Goal: Task Accomplishment & Management: Use online tool/utility

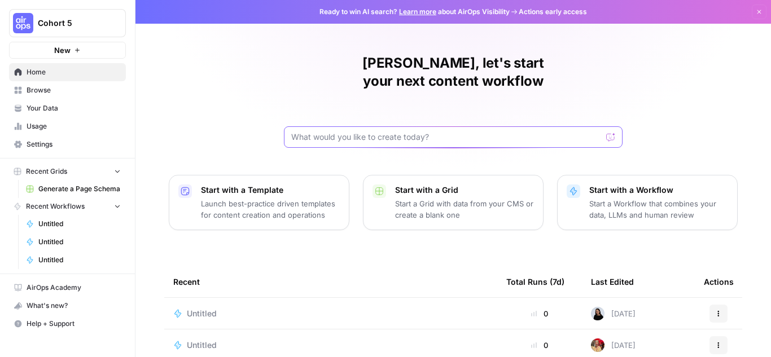
click at [322, 132] on input "text" at bounding box center [446, 137] width 310 height 11
click at [452, 132] on input "given a brand kit, create 5 FAQsa" at bounding box center [441, 137] width 301 height 11
drag, startPoint x: 355, startPoint y: 117, endPoint x: 273, endPoint y: 117, distance: 81.9
click at [273, 117] on div "[PERSON_NAME], let's start your next content workflow given a brand kit, create…" at bounding box center [453, 268] width 636 height 537
type input "create 5 FAQs that are based on my brand kit"
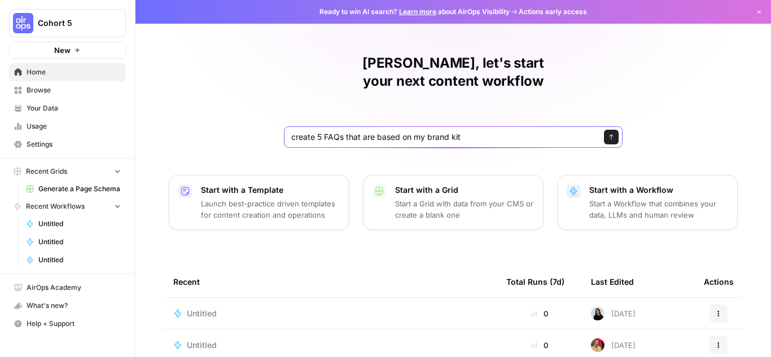
click at [609, 130] on button "Send" at bounding box center [611, 137] width 15 height 15
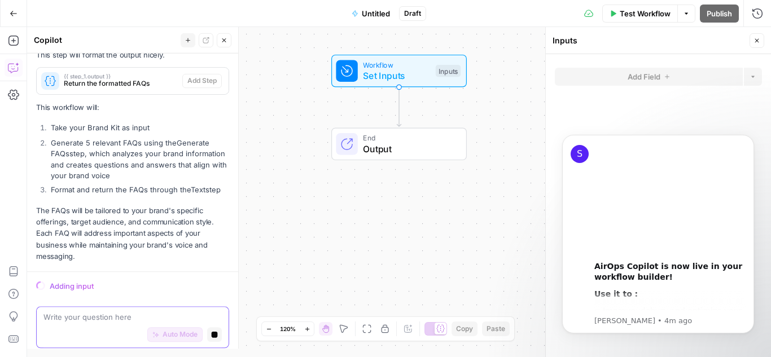
scroll to position [435, 0]
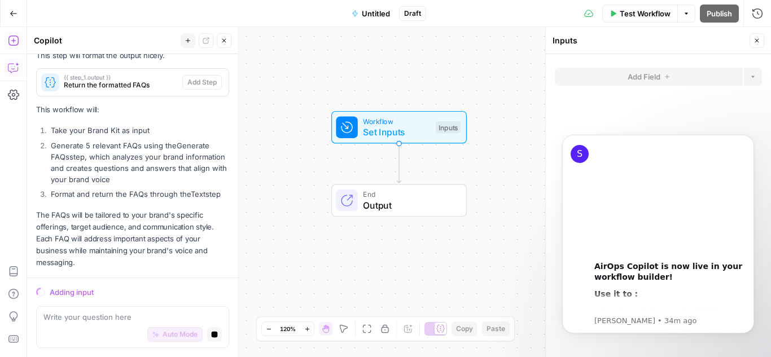
click at [15, 13] on icon "button" at bounding box center [13, 13] width 7 height 5
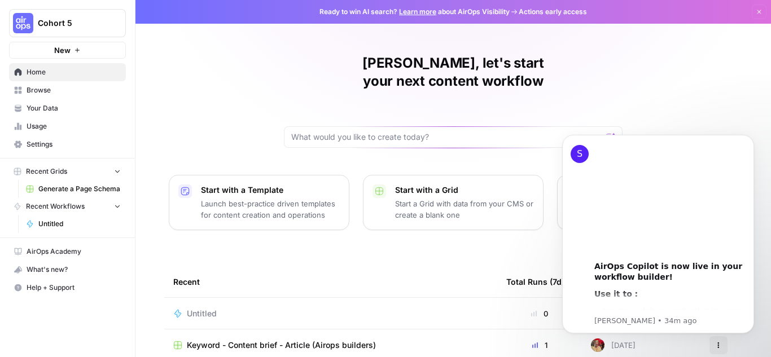
click at [45, 90] on span "Browse" at bounding box center [74, 90] width 94 height 10
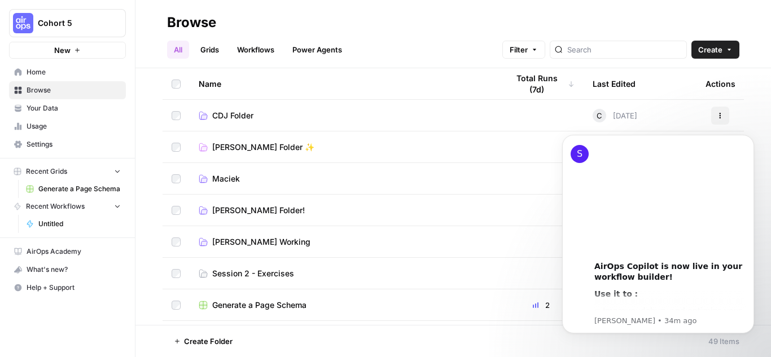
click at [282, 273] on span "Session 2 - Exercises" at bounding box center [253, 273] width 82 height 11
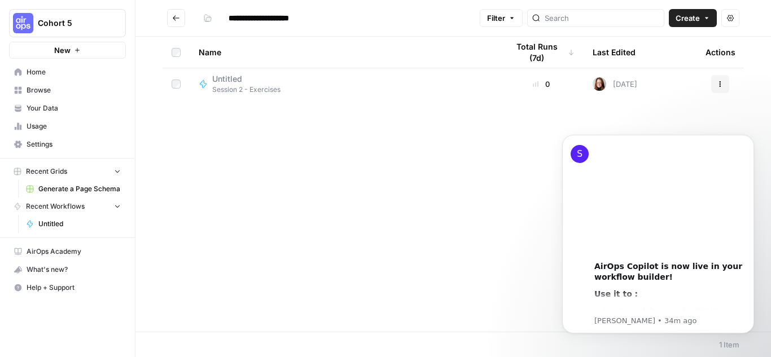
click at [708, 18] on icon "button" at bounding box center [706, 18] width 7 height 7
click at [662, 62] on span "Workflow" at bounding box center [671, 60] width 63 height 11
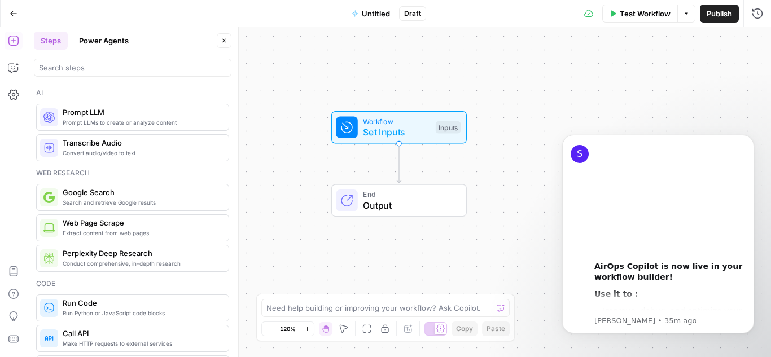
click at [371, 13] on span "Untitled" at bounding box center [376, 13] width 28 height 11
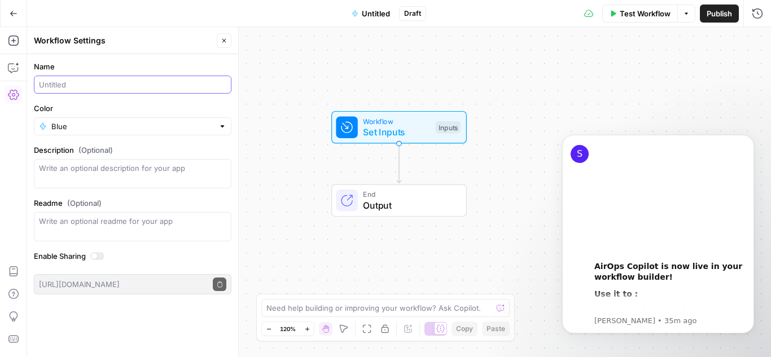
click at [98, 84] on input "Name" at bounding box center [132, 84] width 187 height 11
type input "Meta Description Generator (Ele)"
click at [291, 88] on div "Workflow Set Inputs Inputs End Output" at bounding box center [399, 192] width 744 height 330
click at [224, 45] on button "Close" at bounding box center [224, 40] width 15 height 15
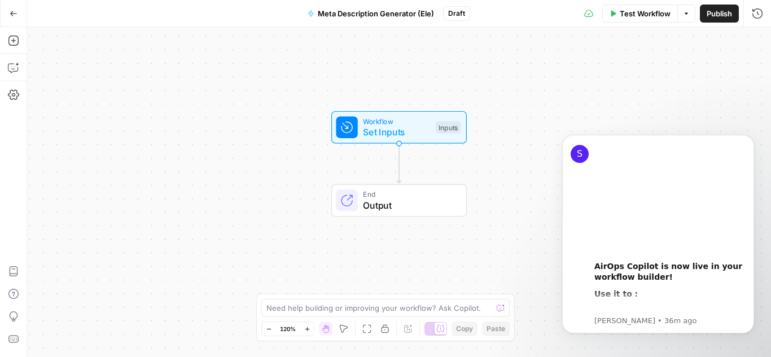
click at [392, 123] on span "Workflow" at bounding box center [396, 121] width 67 height 11
click at [633, 81] on span "Add Field" at bounding box center [644, 76] width 33 height 11
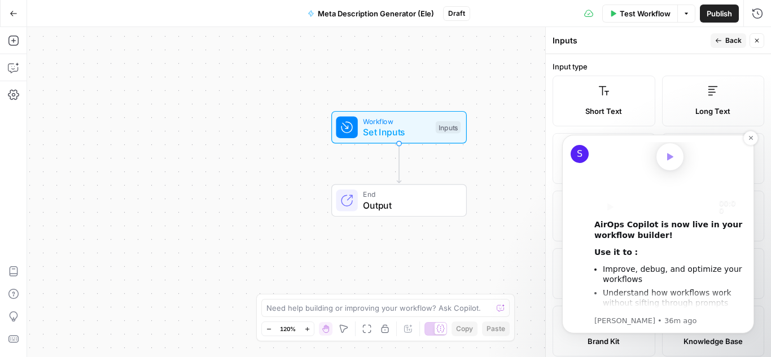
scroll to position [56, 0]
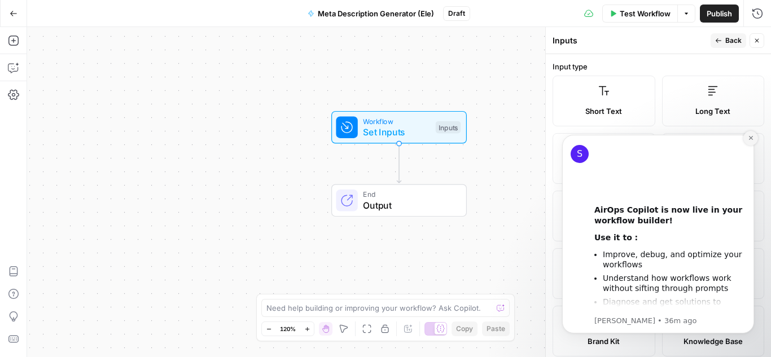
click at [750, 135] on icon "Dismiss notification" at bounding box center [751, 138] width 6 height 6
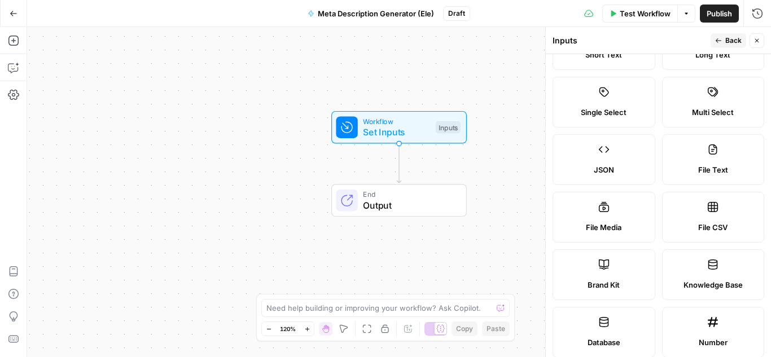
click at [612, 275] on label "Brand Kit" at bounding box center [604, 275] width 103 height 51
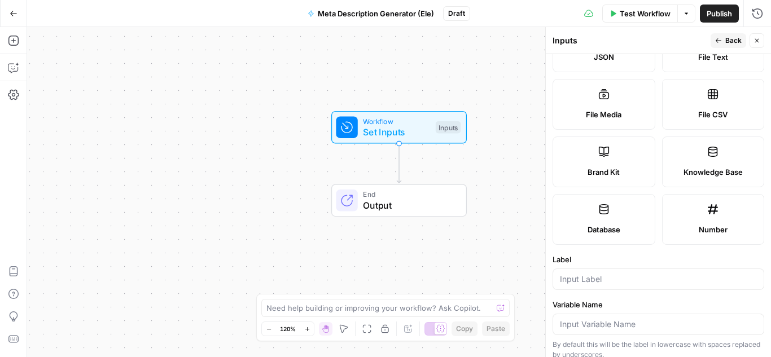
scroll to position [263, 0]
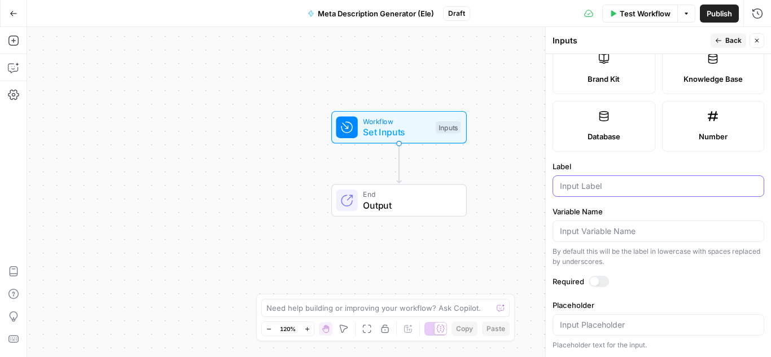
click at [580, 182] on input "Label" at bounding box center [658, 186] width 197 height 11
type input "Brand Kit"
click at [723, 38] on button "Back" at bounding box center [729, 40] width 36 height 15
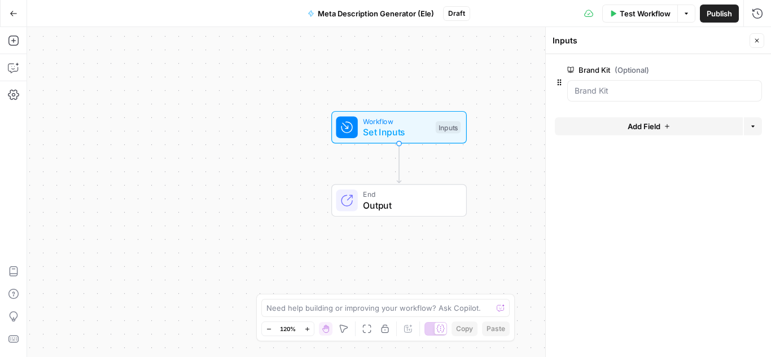
click at [611, 126] on button "Add Field" at bounding box center [649, 126] width 188 height 18
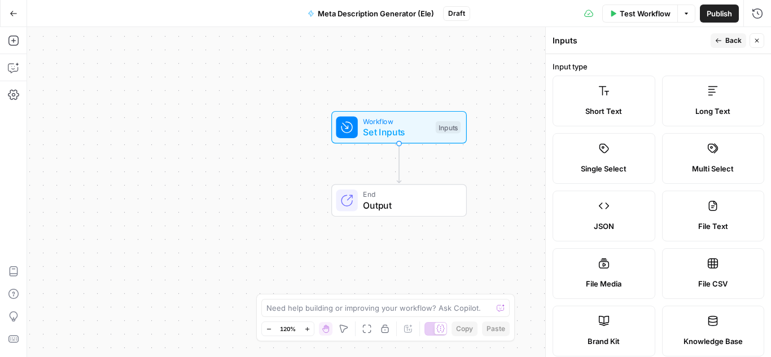
click at [600, 112] on span "Short Text" at bounding box center [603, 111] width 37 height 11
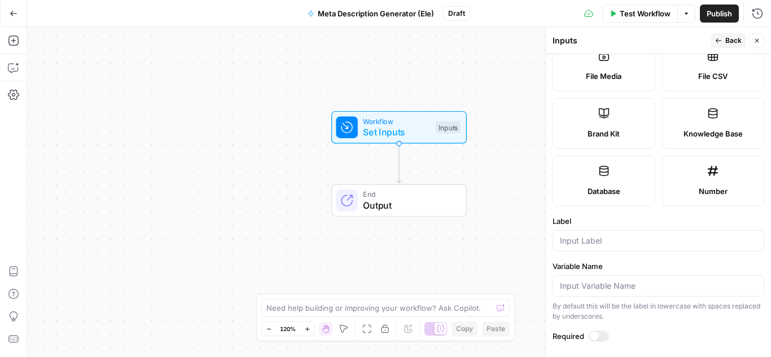
scroll to position [282, 0]
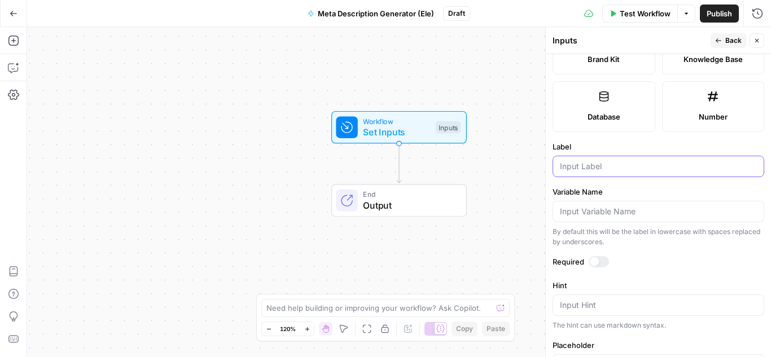
click at [587, 170] on input "Label" at bounding box center [658, 166] width 197 height 11
type input "URL"
click at [724, 41] on div "Publish P" at bounding box center [719, 37] width 36 height 11
click at [728, 38] on span "Back" at bounding box center [733, 41] width 16 height 10
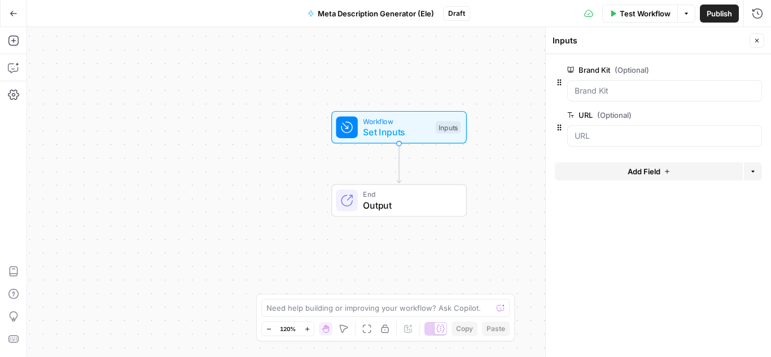
click at [648, 170] on span "Add Field" at bounding box center [644, 171] width 33 height 11
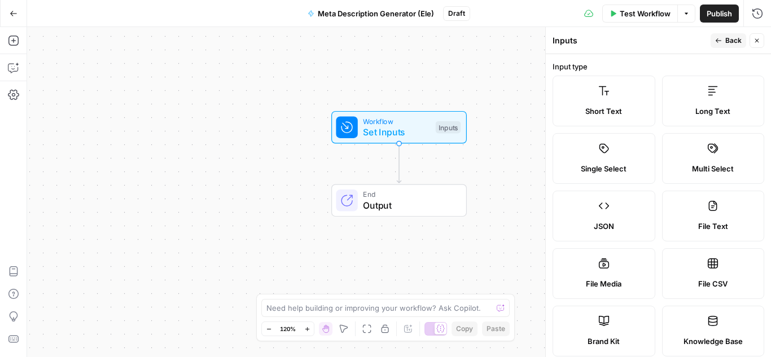
click at [594, 110] on span "Short Text" at bounding box center [603, 111] width 37 height 11
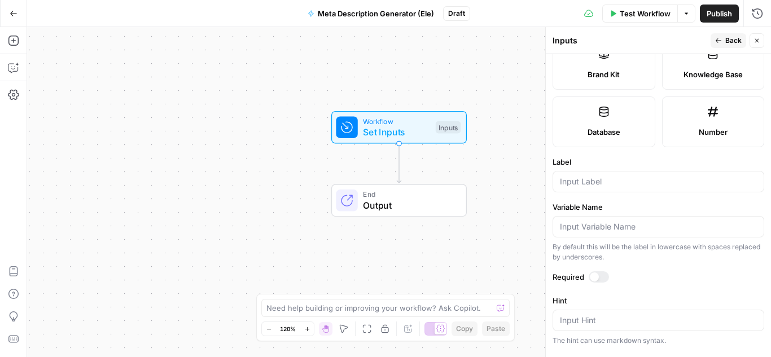
scroll to position [339, 0]
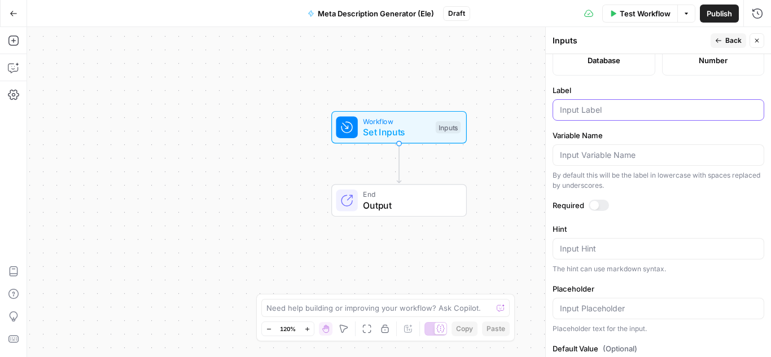
click at [573, 111] on input "Label" at bounding box center [658, 109] width 197 height 11
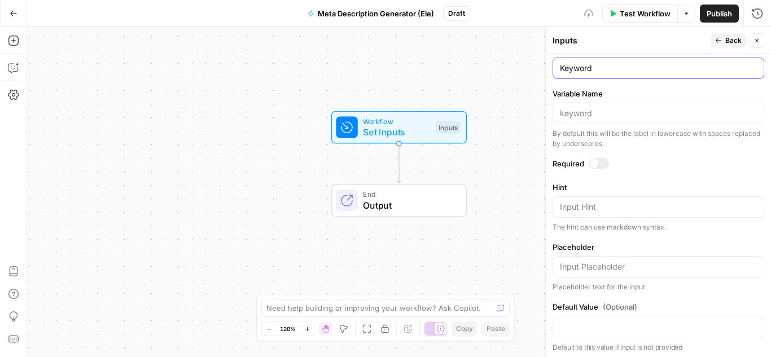
scroll to position [383, 0]
type input "Keyword"
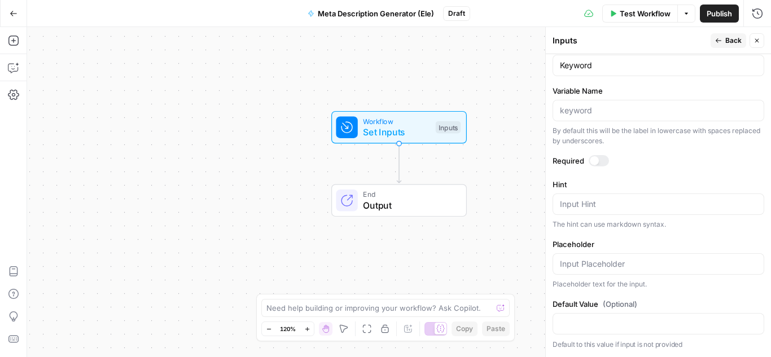
click at [737, 40] on div "Run History E" at bounding box center [733, 37] width 50 height 11
click at [720, 43] on icon "button" at bounding box center [718, 40] width 7 height 7
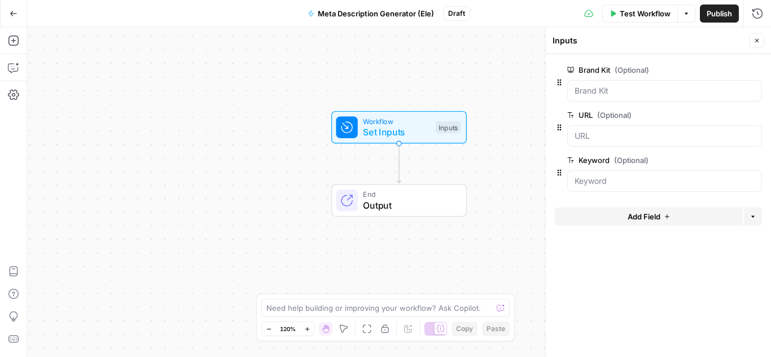
drag, startPoint x: 756, startPoint y: 40, endPoint x: 745, endPoint y: 47, distance: 13.5
click at [757, 40] on icon "button" at bounding box center [757, 40] width 7 height 7
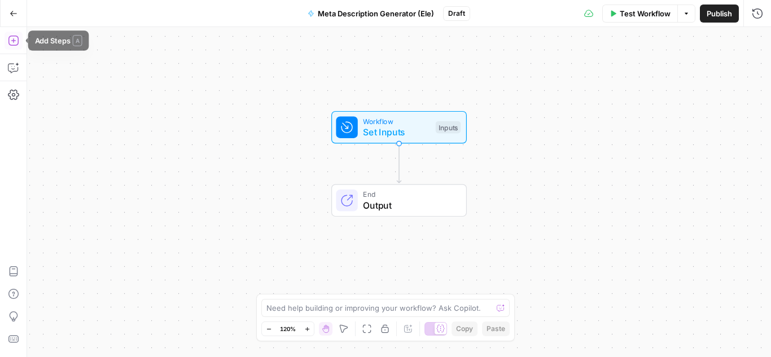
click at [10, 36] on icon "button" at bounding box center [13, 40] width 11 height 11
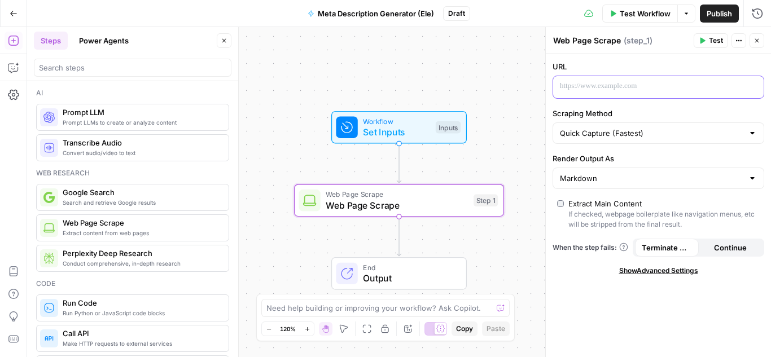
click at [697, 92] on div at bounding box center [649, 87] width 193 height 22
click at [757, 90] on button "Variables Menu" at bounding box center [753, 86] width 9 height 9
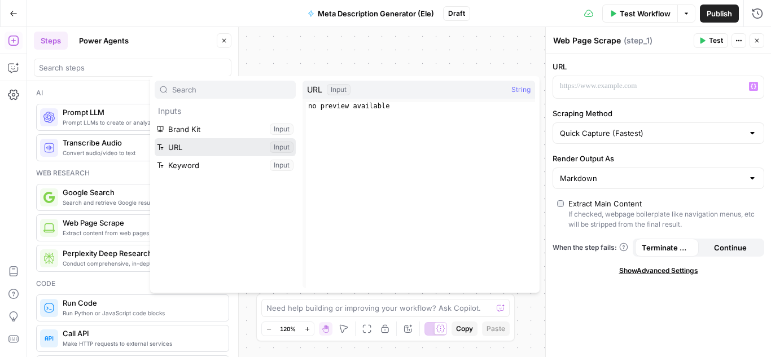
click at [286, 146] on button "Select variable URL" at bounding box center [225, 147] width 141 height 18
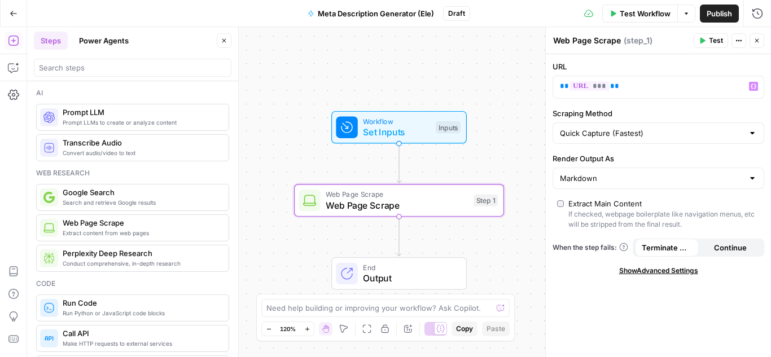
click at [591, 42] on textarea "Web Page Scrape" at bounding box center [587, 40] width 68 height 11
type textarea "Scrape Blog URL"
click at [758, 34] on button "Close" at bounding box center [757, 40] width 15 height 15
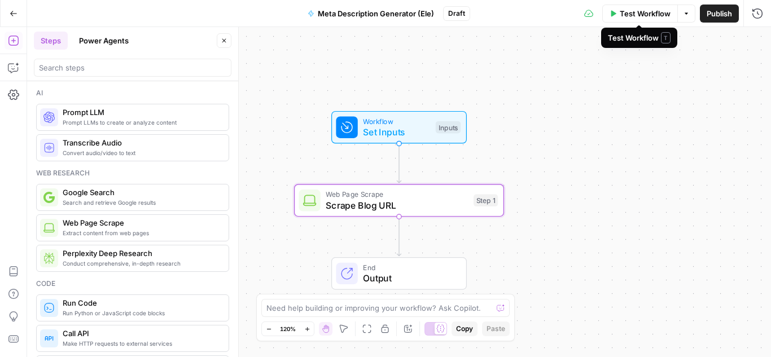
click at [635, 15] on span "Test Workflow" at bounding box center [645, 13] width 51 height 11
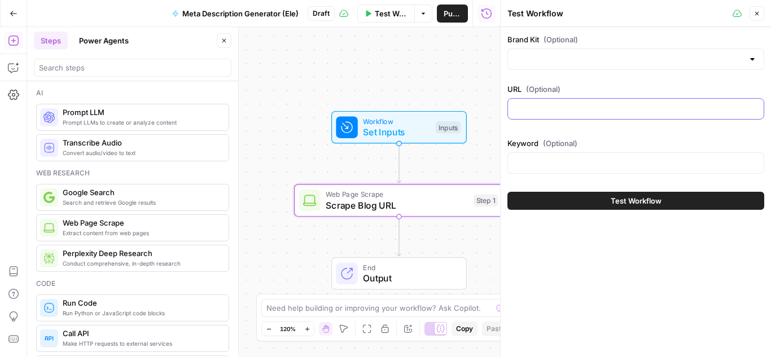
click at [545, 110] on input "URL (Optional)" at bounding box center [636, 108] width 242 height 11
paste input "[URL][DOMAIN_NAME]"
type input "[URL][DOMAIN_NAME]"
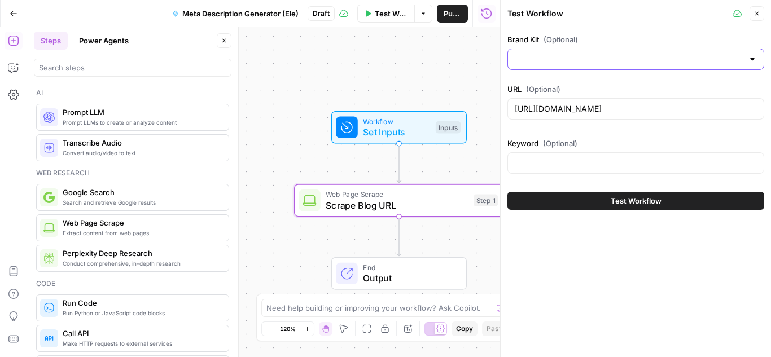
click at [540, 63] on input "Brand Kit (Optional)" at bounding box center [629, 59] width 229 height 11
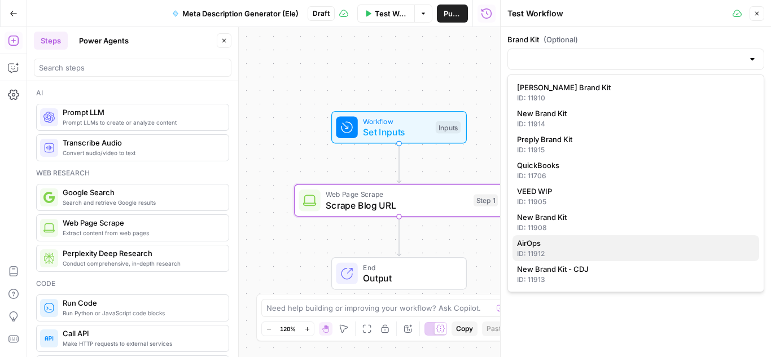
click at [549, 241] on span "AirOps" at bounding box center [633, 243] width 233 height 11
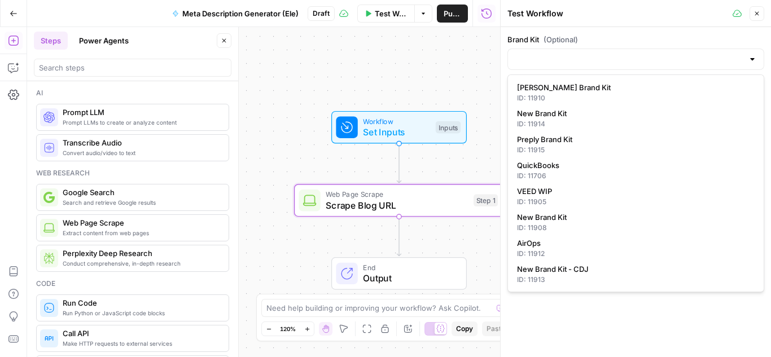
type input "AirOps"
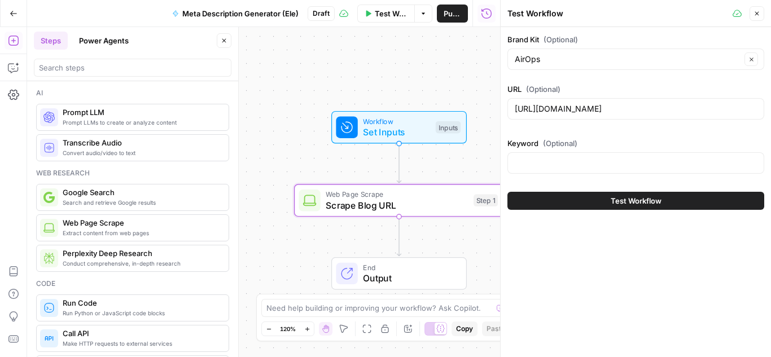
click at [568, 198] on button "Test Workflow" at bounding box center [636, 201] width 257 height 18
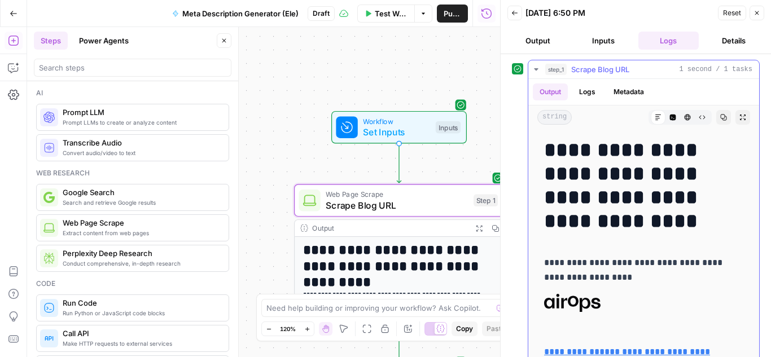
click at [596, 91] on button "Logs" at bounding box center [587, 92] width 30 height 17
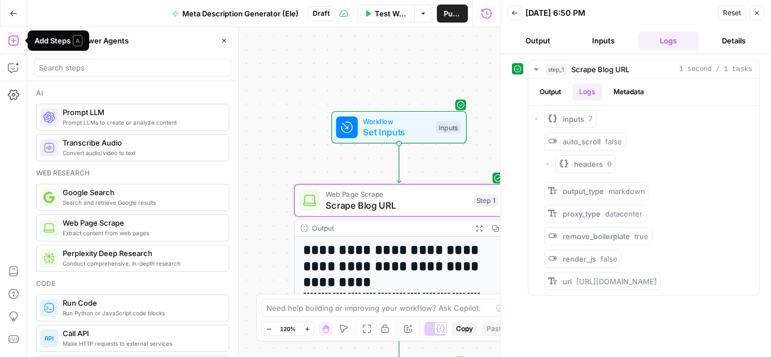
click at [17, 41] on icon "button" at bounding box center [13, 40] width 11 height 11
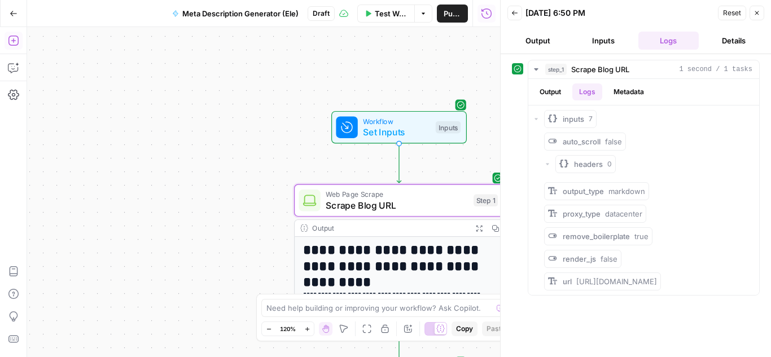
click at [17, 41] on icon "button" at bounding box center [13, 40] width 11 height 11
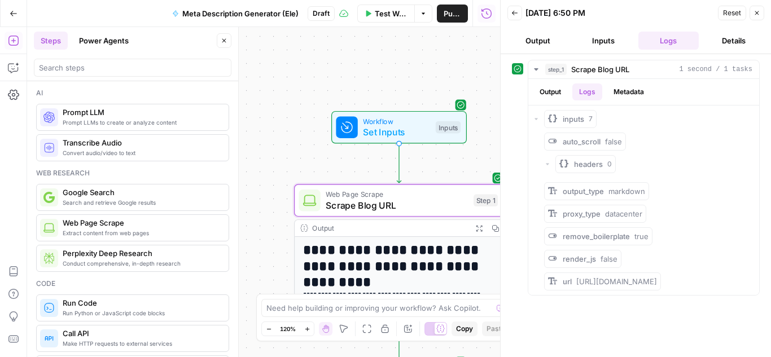
click at [95, 121] on span "Prompt LLMs to create or analyze content" at bounding box center [141, 122] width 157 height 9
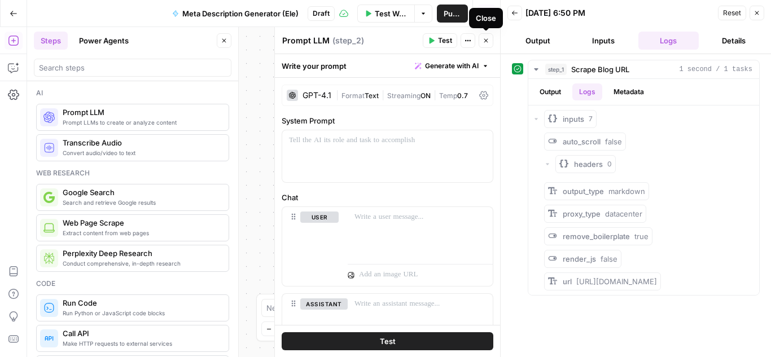
click at [491, 40] on button "Close" at bounding box center [486, 40] width 15 height 15
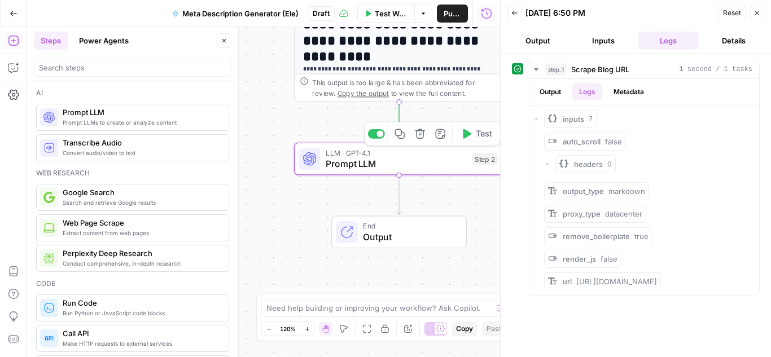
click at [417, 163] on span "Prompt LLM" at bounding box center [396, 164] width 141 height 14
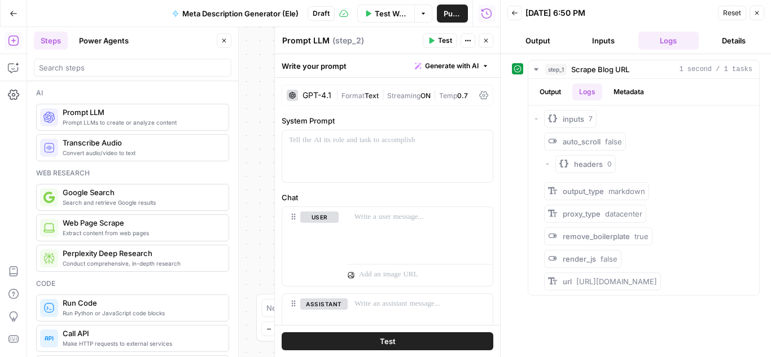
click at [318, 92] on div "GPT-4.1" at bounding box center [317, 95] width 29 height 8
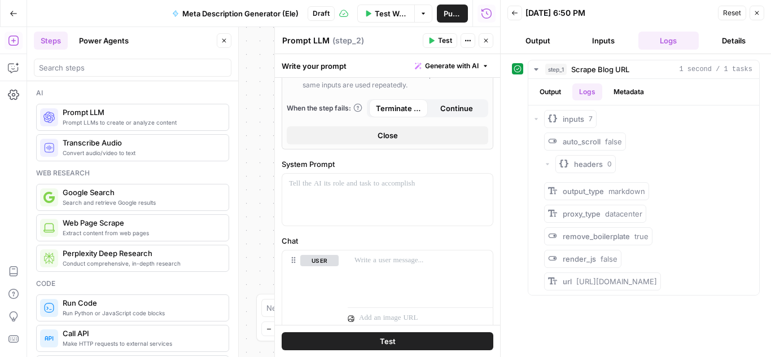
scroll to position [339, 0]
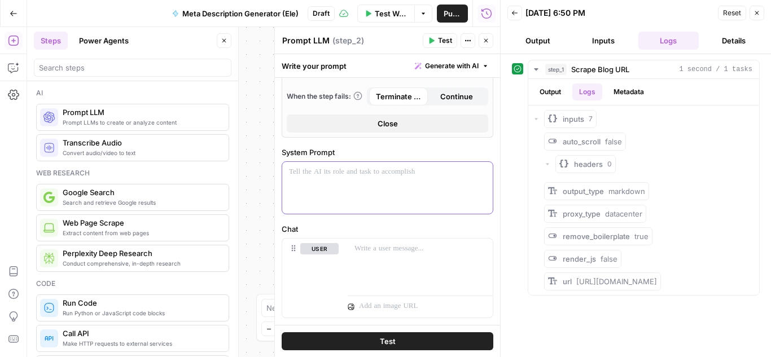
click at [387, 176] on p at bounding box center [387, 172] width 197 height 11
click at [383, 181] on div "**********" at bounding box center [387, 188] width 211 height 52
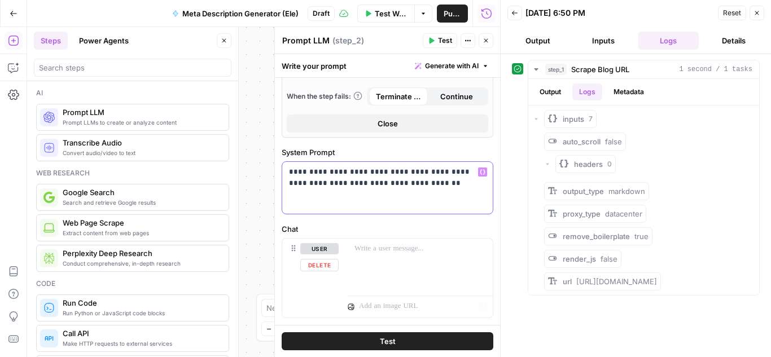
scroll to position [395, 0]
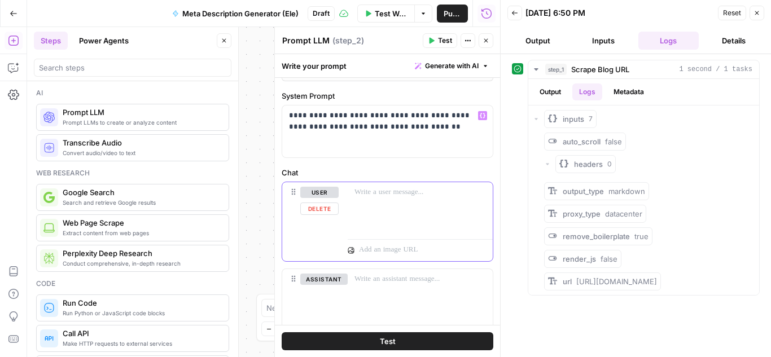
click at [327, 194] on button "user" at bounding box center [319, 192] width 38 height 11
click at [330, 192] on button "assistant" at bounding box center [323, 192] width 47 height 11
click at [382, 199] on div at bounding box center [420, 208] width 145 height 52
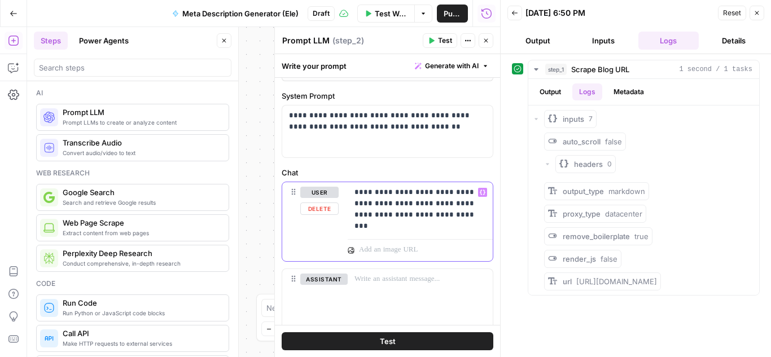
click at [480, 192] on icon "button" at bounding box center [483, 193] width 6 height 6
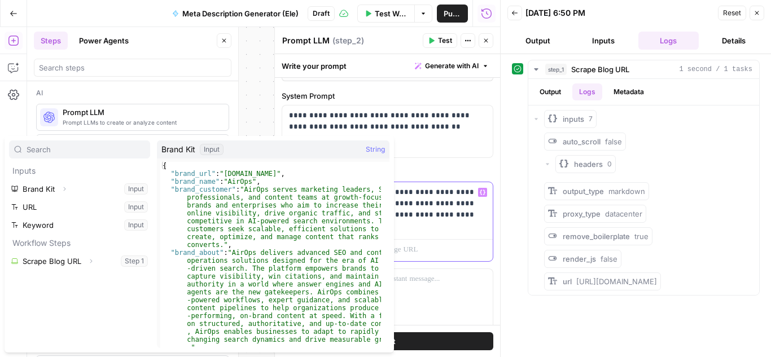
click at [425, 219] on p "**********" at bounding box center [416, 204] width 123 height 34
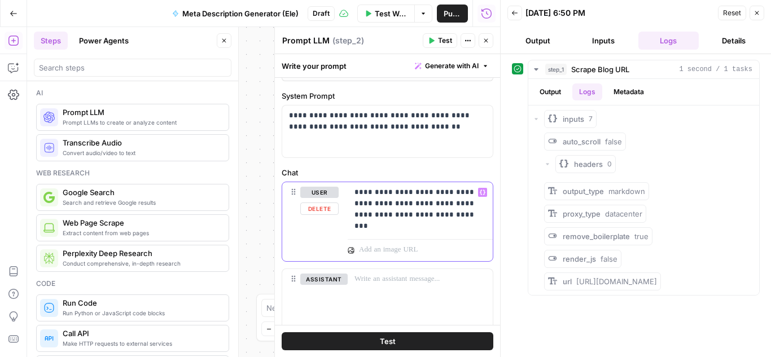
click at [425, 219] on p "**********" at bounding box center [416, 204] width 123 height 34
click at [427, 219] on p "**********" at bounding box center [416, 204] width 123 height 34
click at [480, 191] on icon "button" at bounding box center [483, 192] width 6 height 5
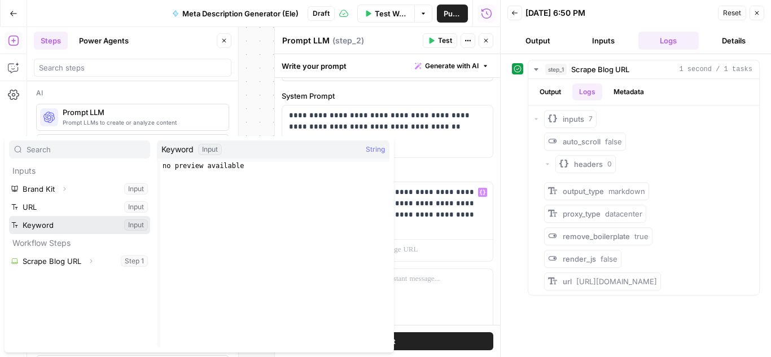
click at [49, 225] on button "Select variable Keyword" at bounding box center [79, 225] width 141 height 18
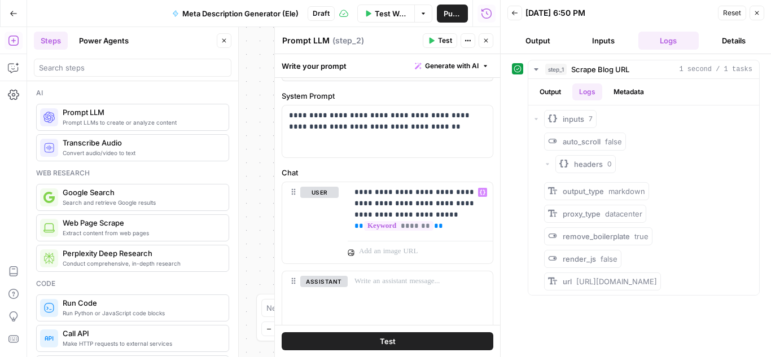
click at [382, 11] on span "Test Workflow" at bounding box center [391, 13] width 33 height 11
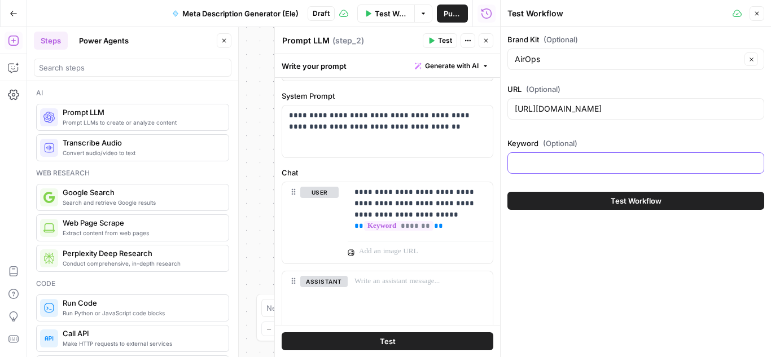
click at [562, 162] on input "Keyword (Optional)" at bounding box center [636, 163] width 242 height 11
type input "ai search"
click at [760, 12] on icon "button" at bounding box center [757, 13] width 7 height 7
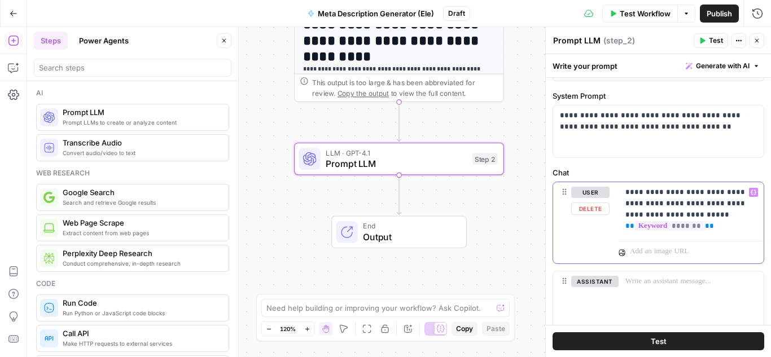
click at [712, 225] on p "**********" at bounding box center [686, 209] width 123 height 45
click at [622, 225] on div "**********" at bounding box center [691, 209] width 145 height 54
click at [711, 225] on p "**********" at bounding box center [686, 209] width 123 height 45
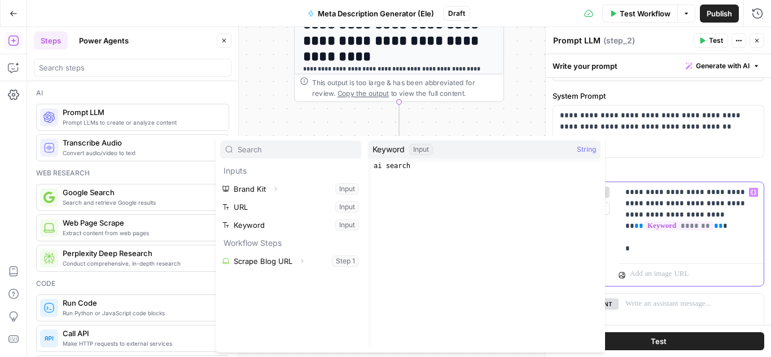
click at [650, 251] on p "**********" at bounding box center [686, 221] width 123 height 68
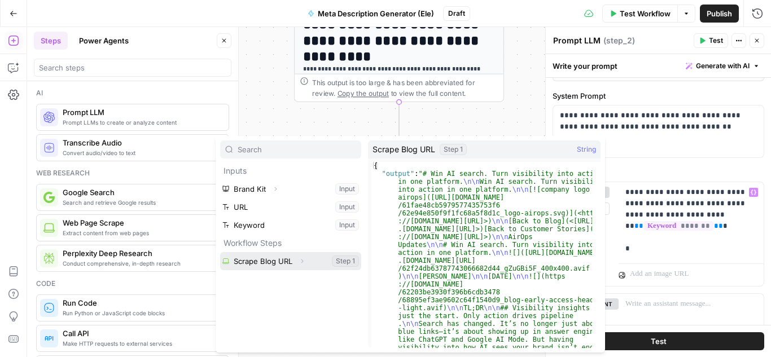
click at [295, 260] on button "Expand" at bounding box center [302, 261] width 15 height 15
click at [286, 261] on button "Select variable Scrape Blog URL" at bounding box center [290, 261] width 141 height 18
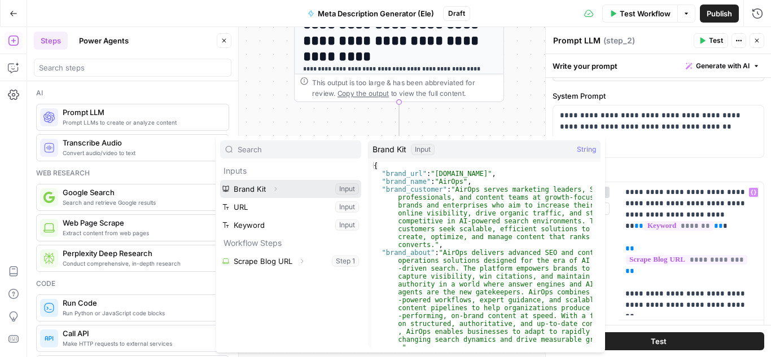
click at [237, 190] on button "Select variable Brand Kit" at bounding box center [290, 189] width 141 height 18
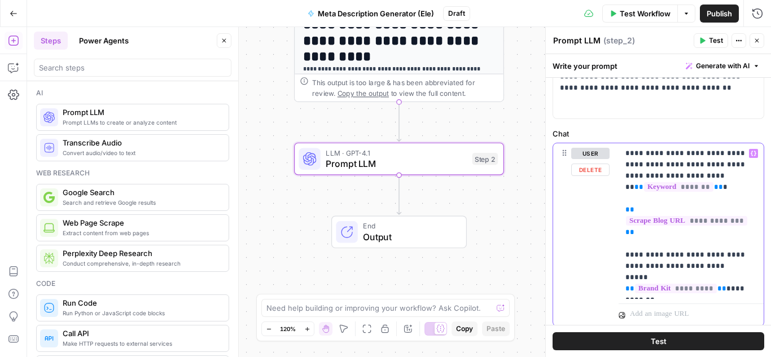
scroll to position [452, 0]
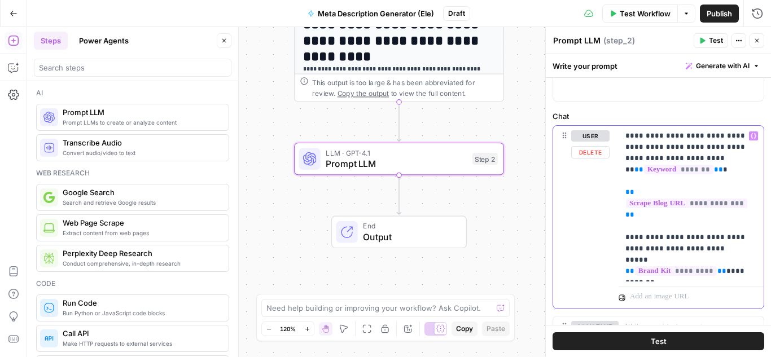
click at [706, 271] on p "**********" at bounding box center [686, 203] width 123 height 147
click at [679, 260] on p "**********" at bounding box center [686, 203] width 123 height 147
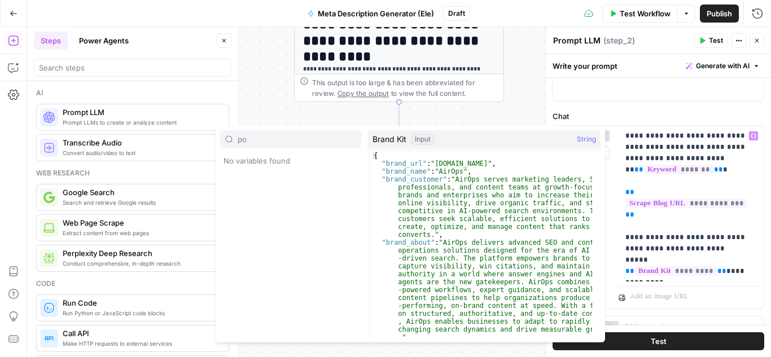
type input "p"
type input "view"
click at [268, 181] on button "Expand" at bounding box center [275, 179] width 15 height 15
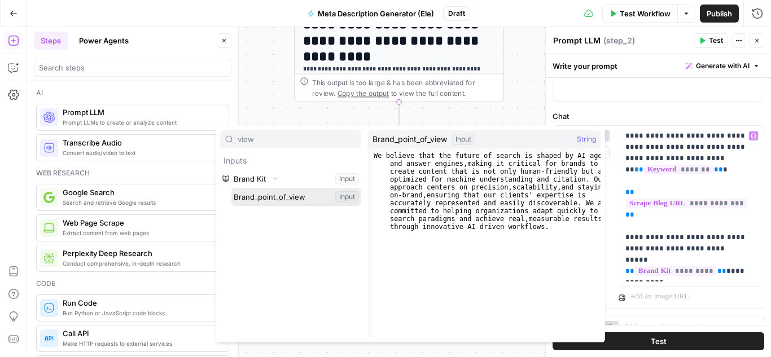
click at [278, 198] on button "Select variable Brand_point_of_view" at bounding box center [296, 197] width 130 height 18
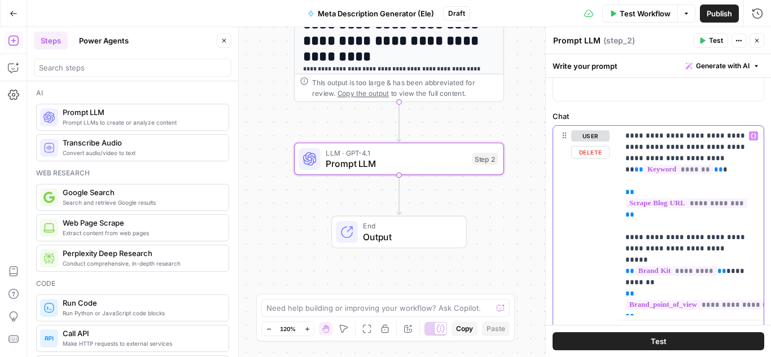
click at [718, 307] on p "**********" at bounding box center [686, 220] width 123 height 181
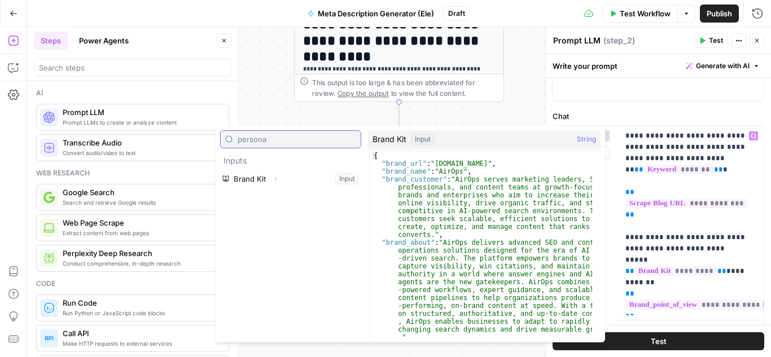
type input "persona"
click at [265, 178] on button "Select variable Brand Kit" at bounding box center [290, 179] width 141 height 18
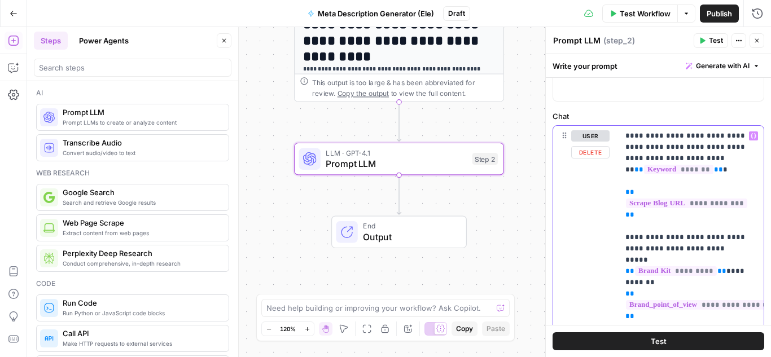
click at [718, 320] on p "**********" at bounding box center [686, 226] width 123 height 192
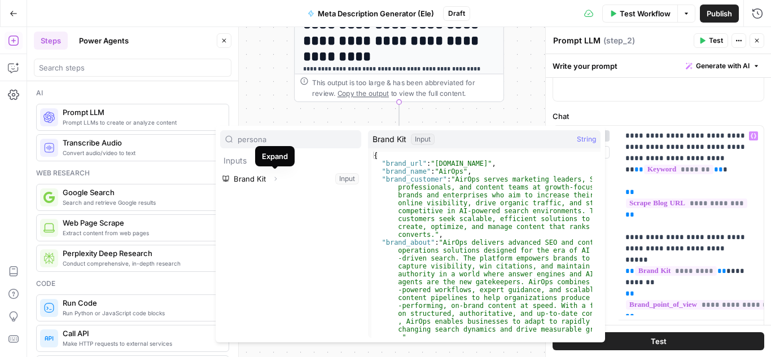
type input "persona"
click at [273, 177] on icon "button" at bounding box center [275, 179] width 7 height 7
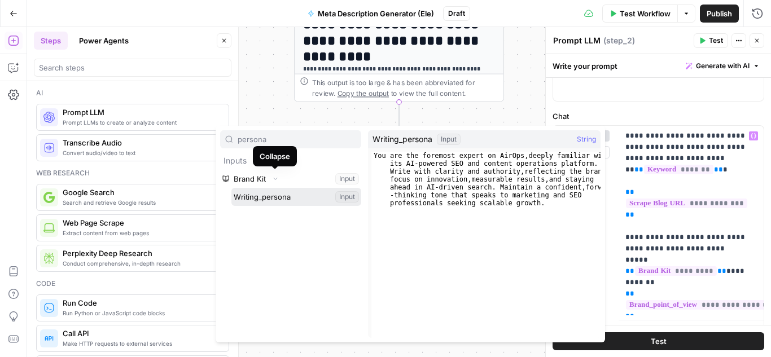
click at [287, 195] on button "Select variable Writing_persona" at bounding box center [296, 197] width 130 height 18
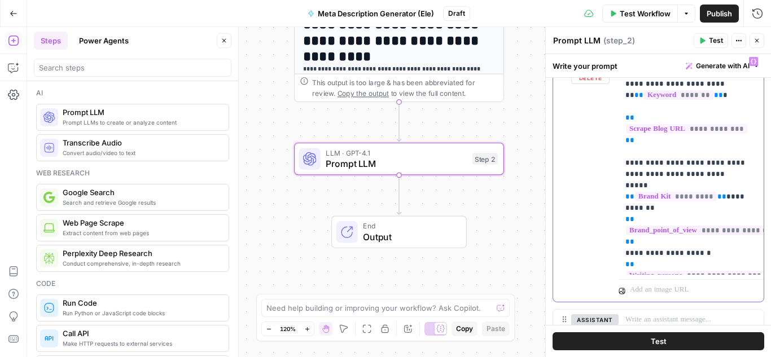
scroll to position [508, 0]
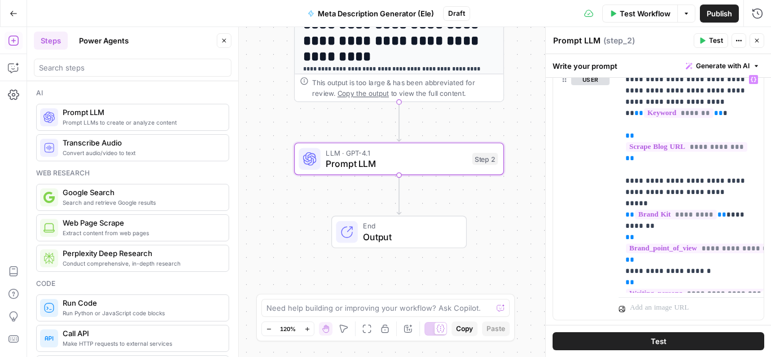
click at [671, 339] on button "Test" at bounding box center [659, 342] width 212 height 18
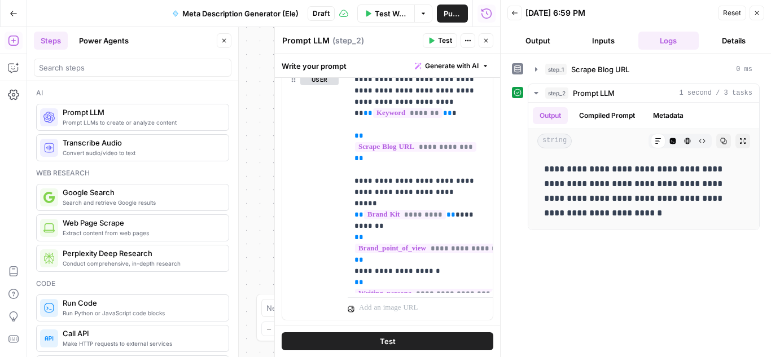
click at [386, 339] on span "Test" at bounding box center [388, 341] width 16 height 11
click at [597, 108] on button "Compiled Prompt" at bounding box center [606, 115] width 69 height 17
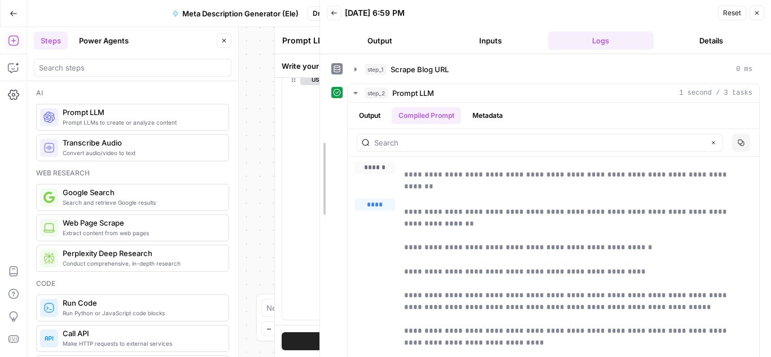
drag, startPoint x: 503, startPoint y: 194, endPoint x: 150, endPoint y: 151, distance: 355.4
click at [167, 154] on body "**********" at bounding box center [385, 178] width 771 height 357
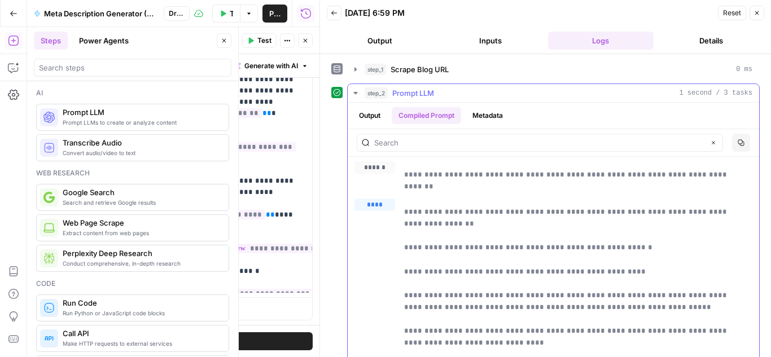
drag, startPoint x: 501, startPoint y: 256, endPoint x: 521, endPoint y: 270, distance: 24.4
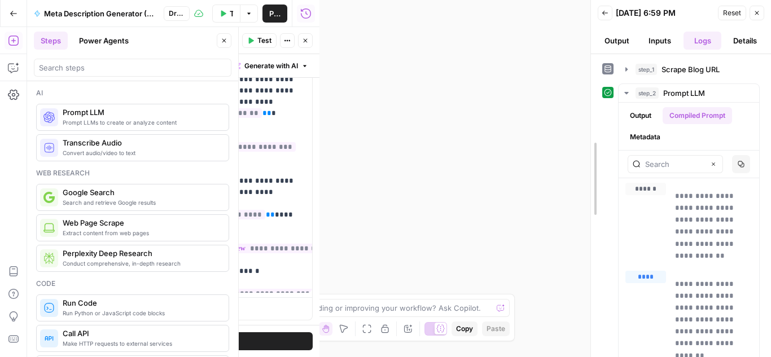
drag, startPoint x: 320, startPoint y: 255, endPoint x: 596, endPoint y: 239, distance: 276.5
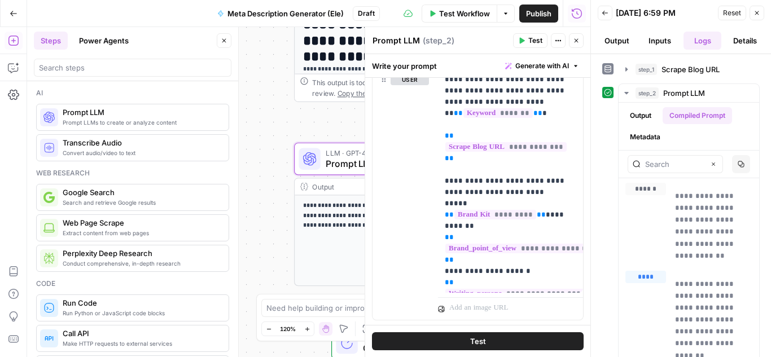
click at [531, 10] on span "Publish" at bounding box center [538, 13] width 25 height 11
click at [575, 41] on icon "button" at bounding box center [576, 40] width 7 height 7
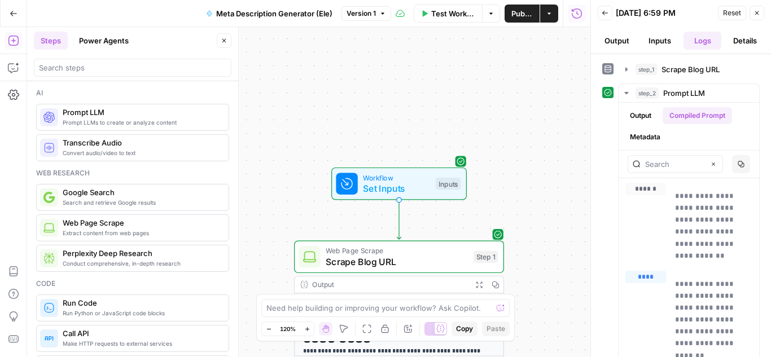
click at [623, 42] on button "Output" at bounding box center [617, 41] width 38 height 18
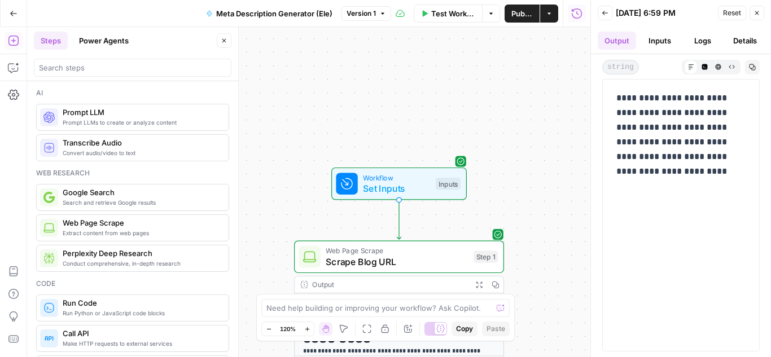
click at [666, 38] on button "Inputs" at bounding box center [660, 41] width 38 height 18
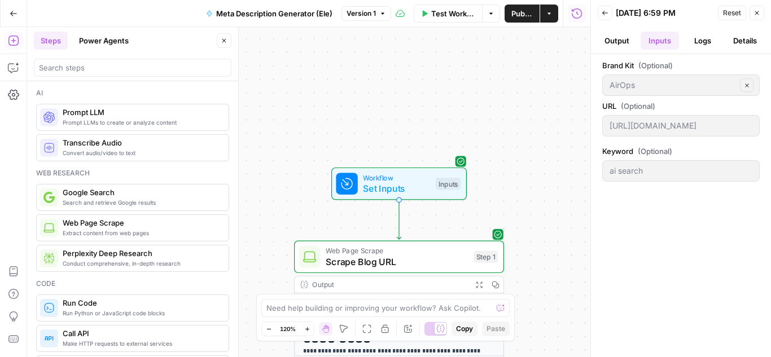
click at [611, 38] on button "Output" at bounding box center [617, 41] width 38 height 18
